Goal: Information Seeking & Learning: Learn about a topic

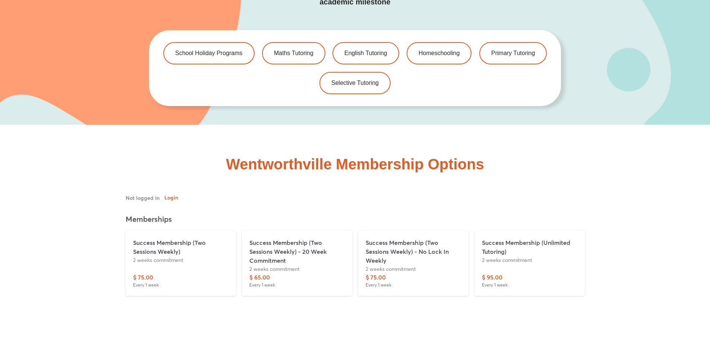
scroll to position [1611, 0]
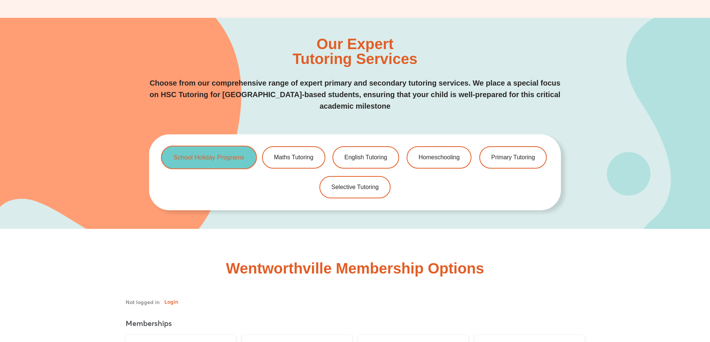
click at [195, 152] on link "School Holiday Programs" at bounding box center [209, 157] width 96 height 23
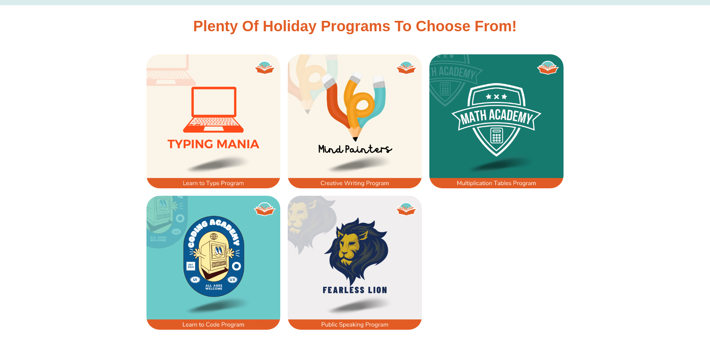
scroll to position [507, 0]
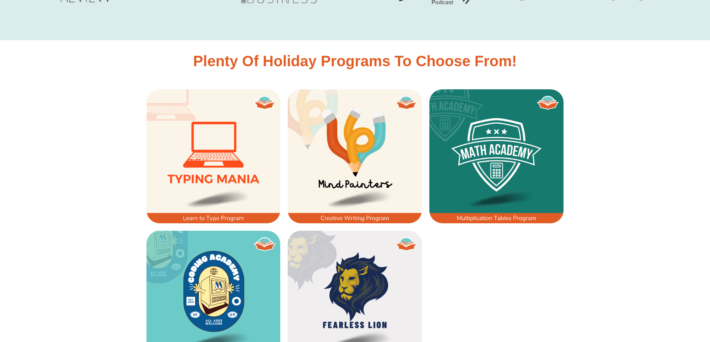
click at [257, 187] on img at bounding box center [213, 156] width 134 height 134
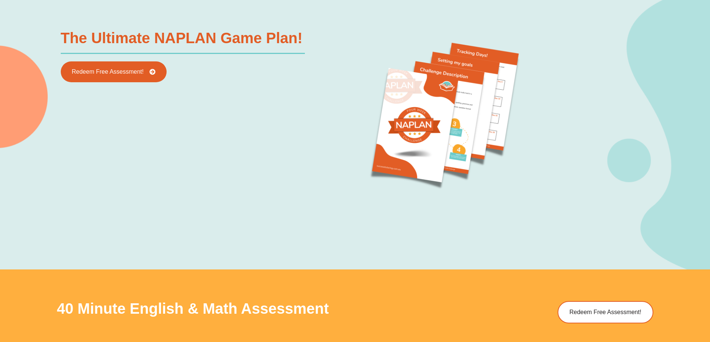
scroll to position [846, 0]
